Goal: Task Accomplishment & Management: Complete application form

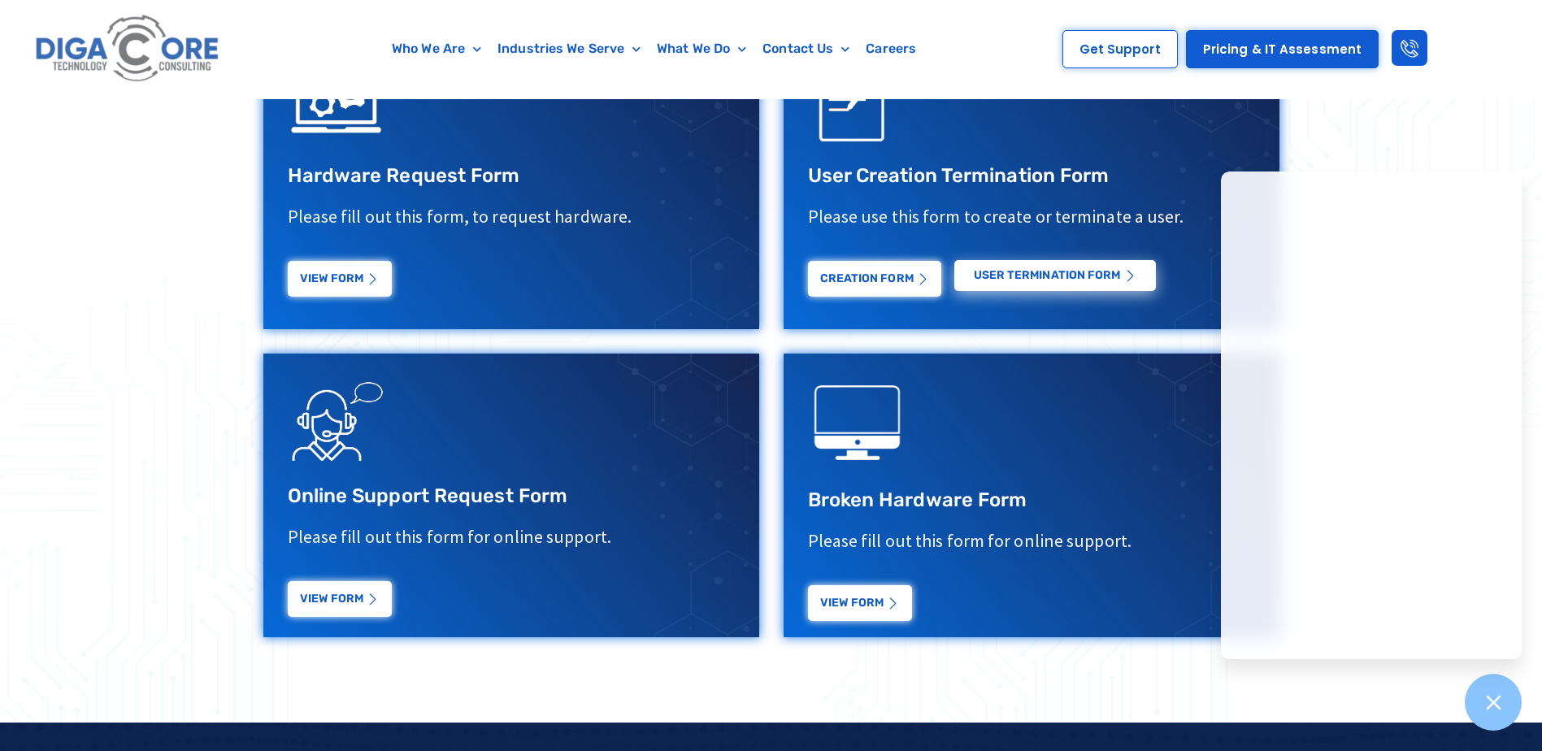
scroll to position [650, 0]
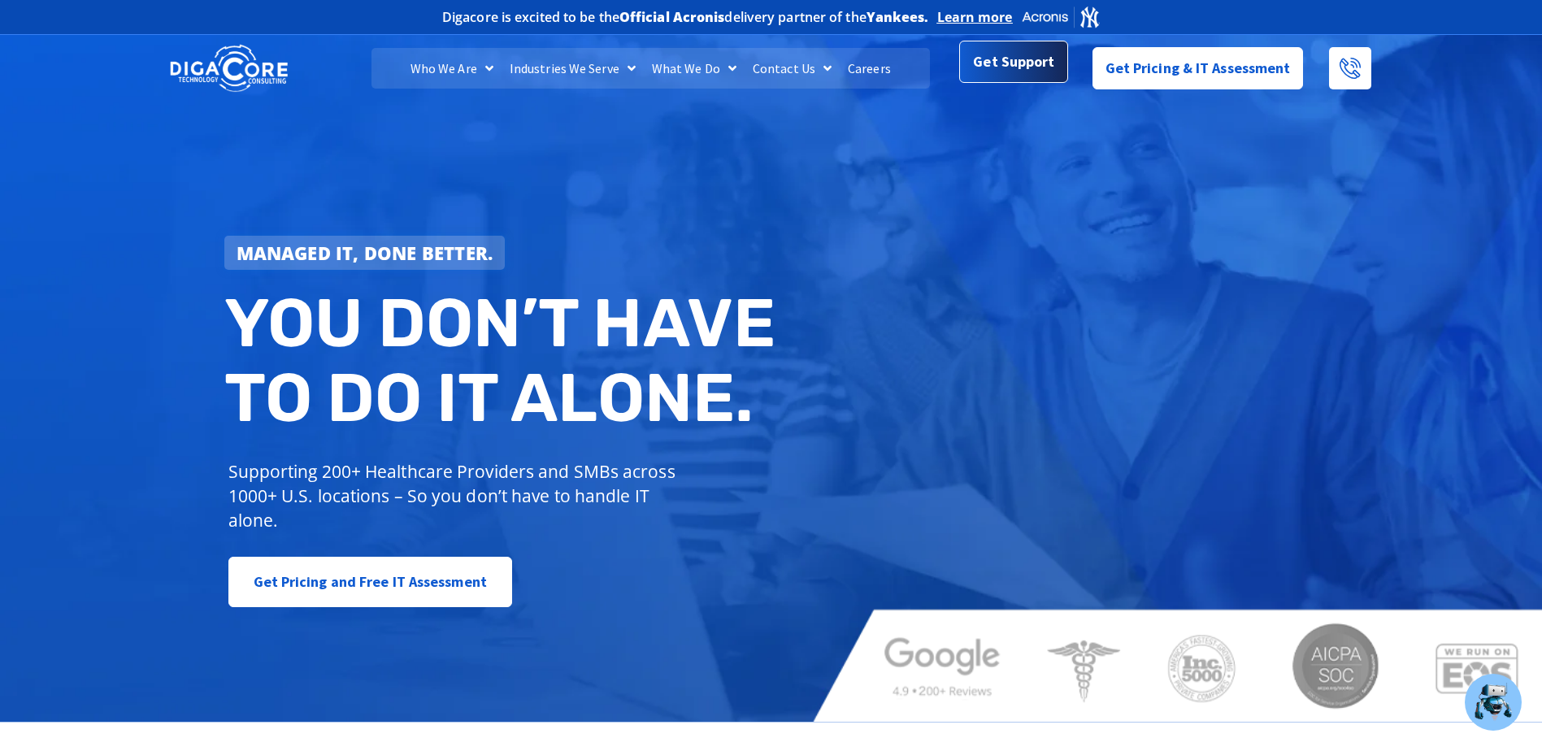
click at [1039, 74] on span "Get Support" at bounding box center [1013, 62] width 81 height 33
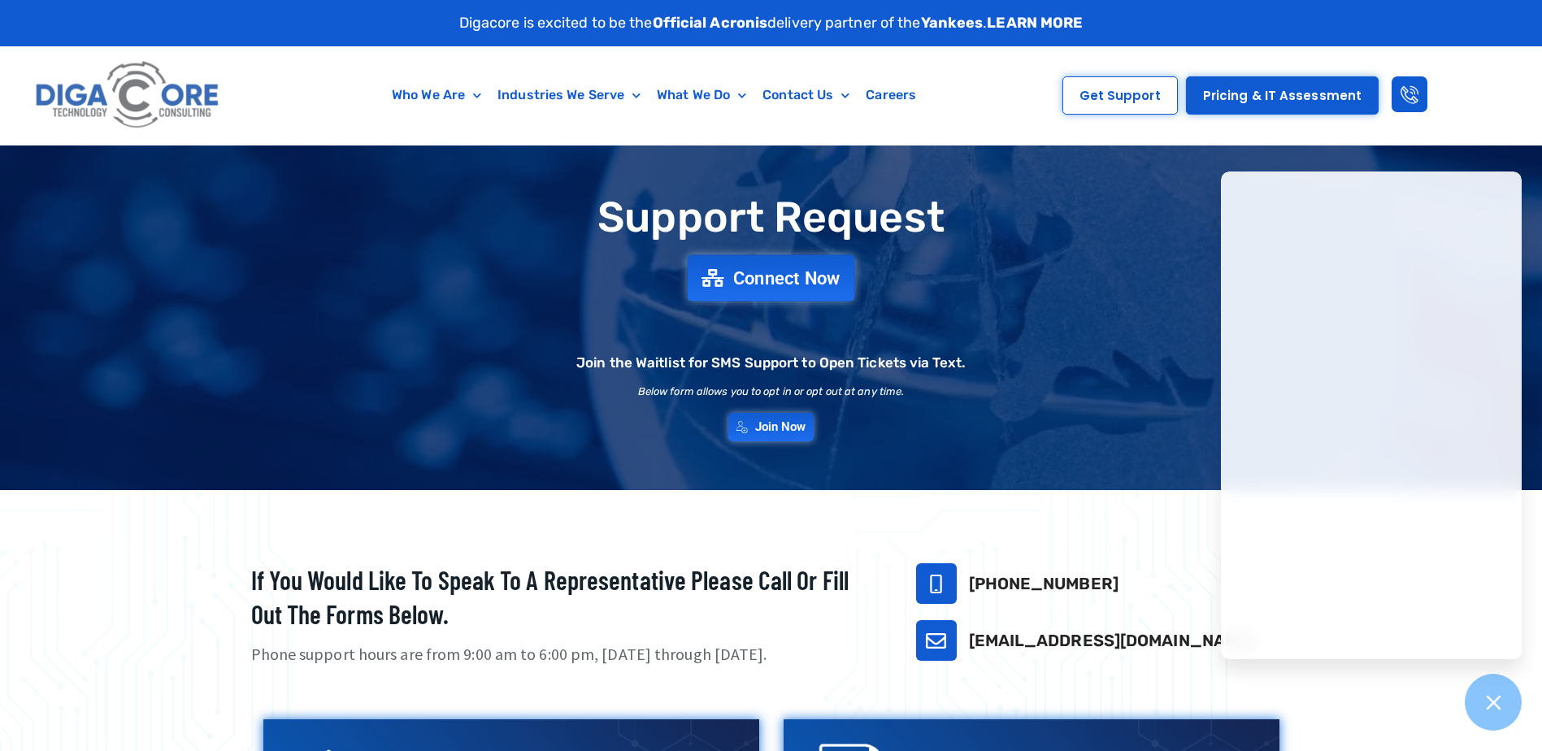
click at [738, 286] on span "Connect Now" at bounding box center [786, 278] width 107 height 18
